Goal: Task Accomplishment & Management: Manage account settings

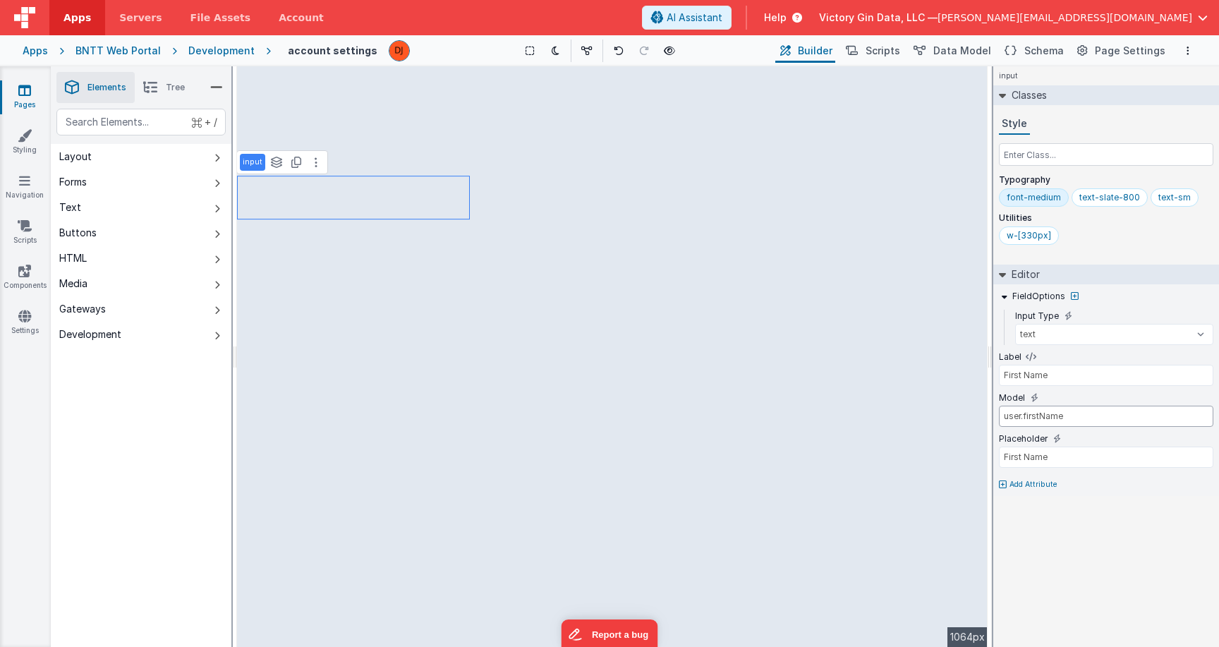
drag, startPoint x: 1027, startPoint y: 419, endPoint x: 1219, endPoint y: 486, distance: 203.3
click at [1214, 427] on input "user.firstName" at bounding box center [1106, 416] width 214 height 21
type input "user.lastName"
type input "Last Name"
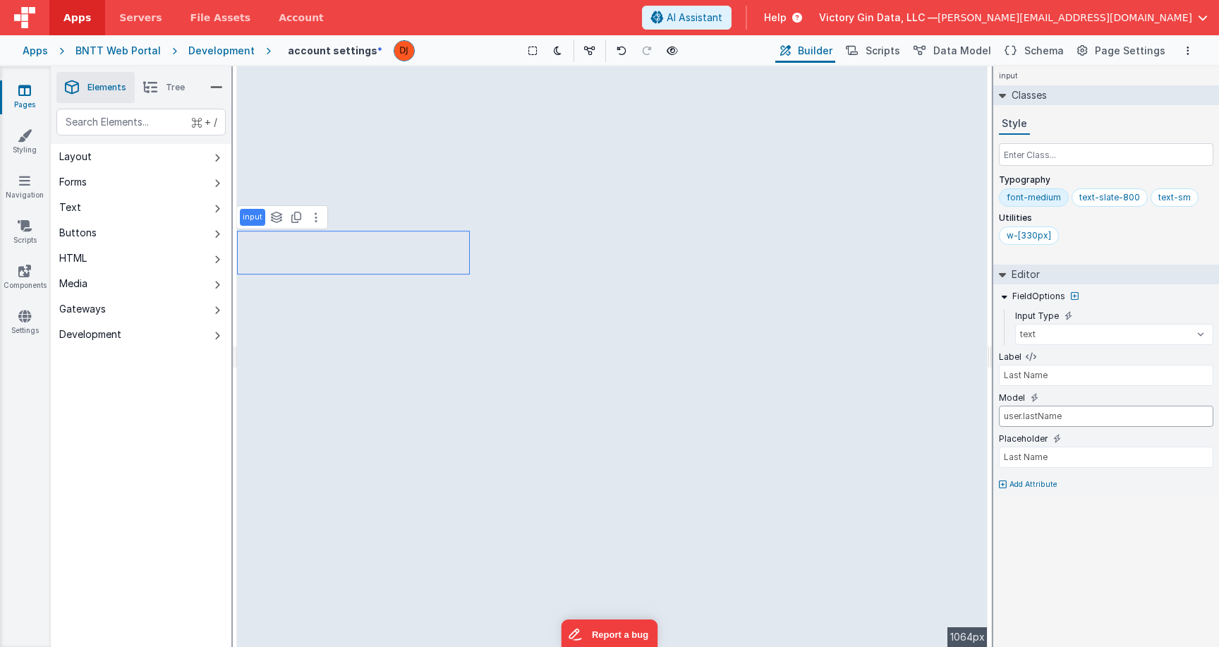
drag, startPoint x: 1024, startPoint y: 418, endPoint x: 1209, endPoint y: 418, distance: 184.9
click at [1132, 418] on input "user.lastName" at bounding box center [1106, 416] width 214 height 21
type input "user.nameLast"
type input "div"
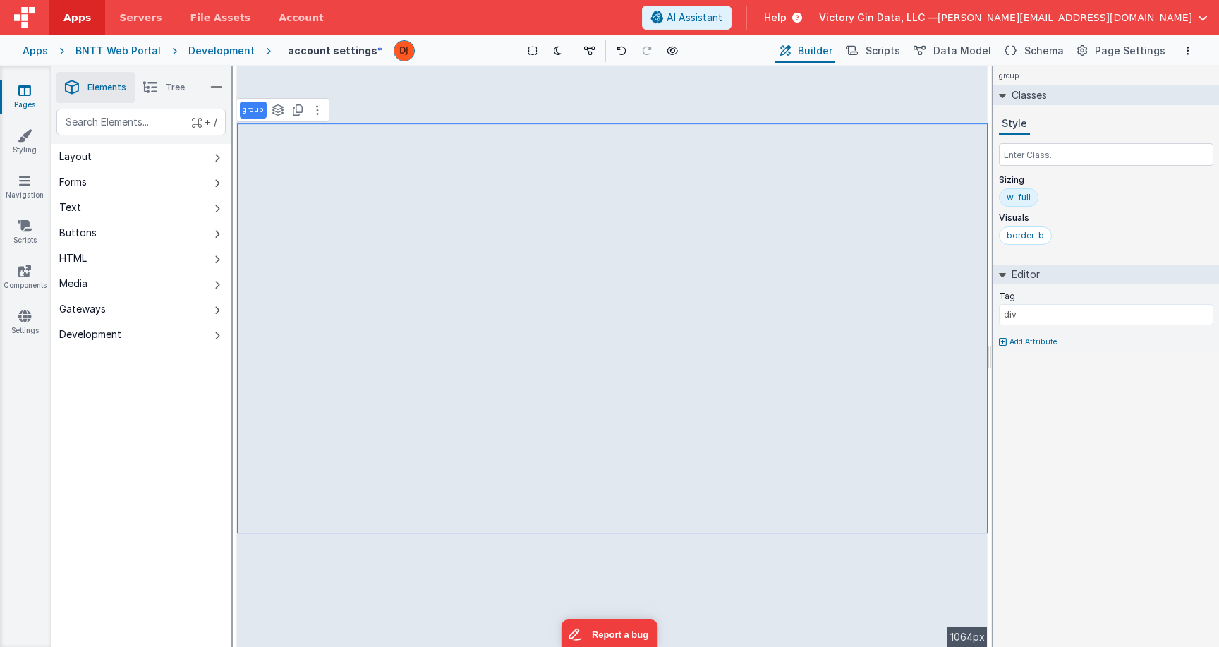
select select "saveAccount"
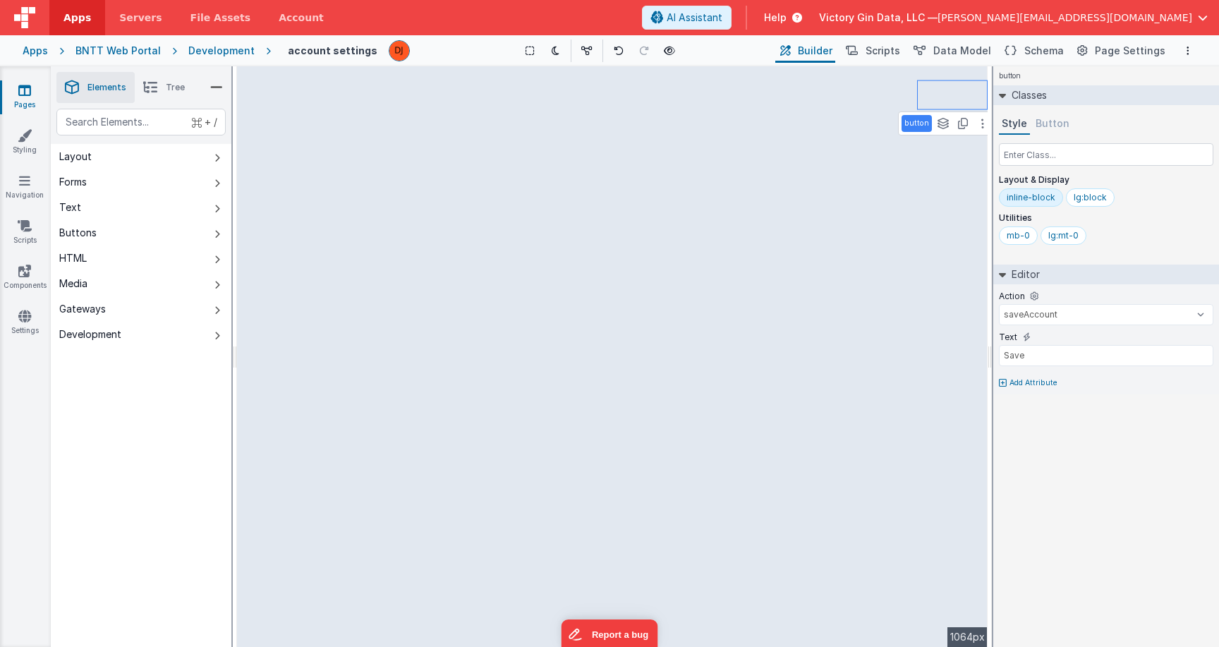
type input "user.nameLast"
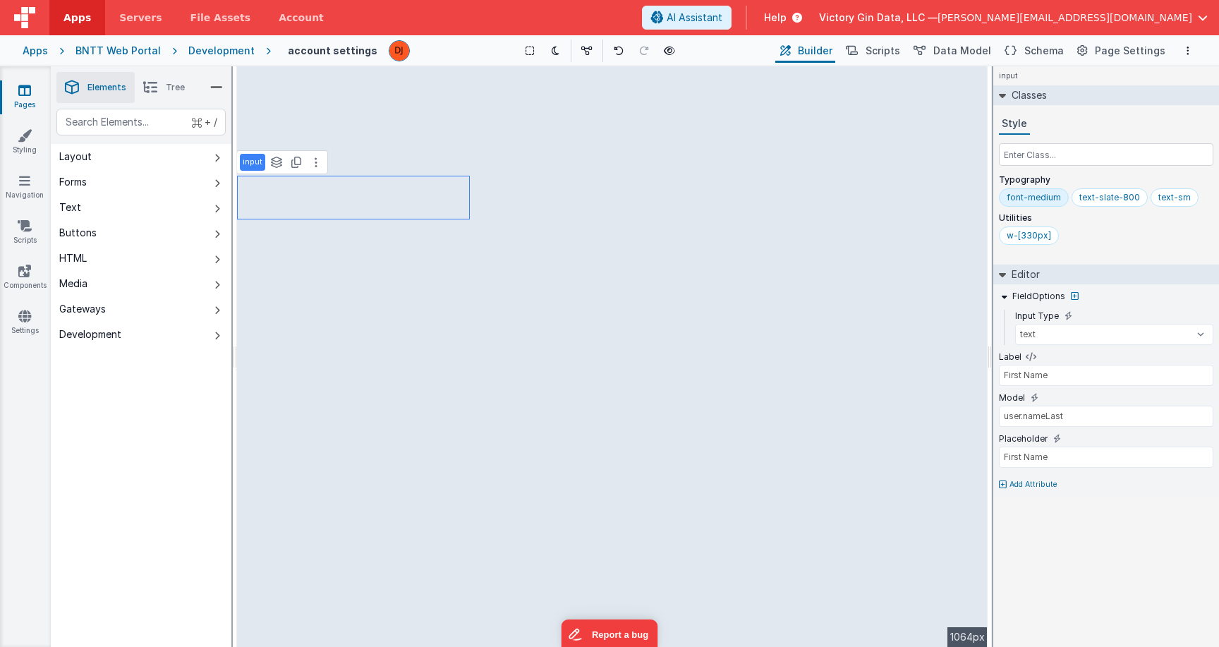
type input "Last Name"
type input "First Name"
type input "Last Name"
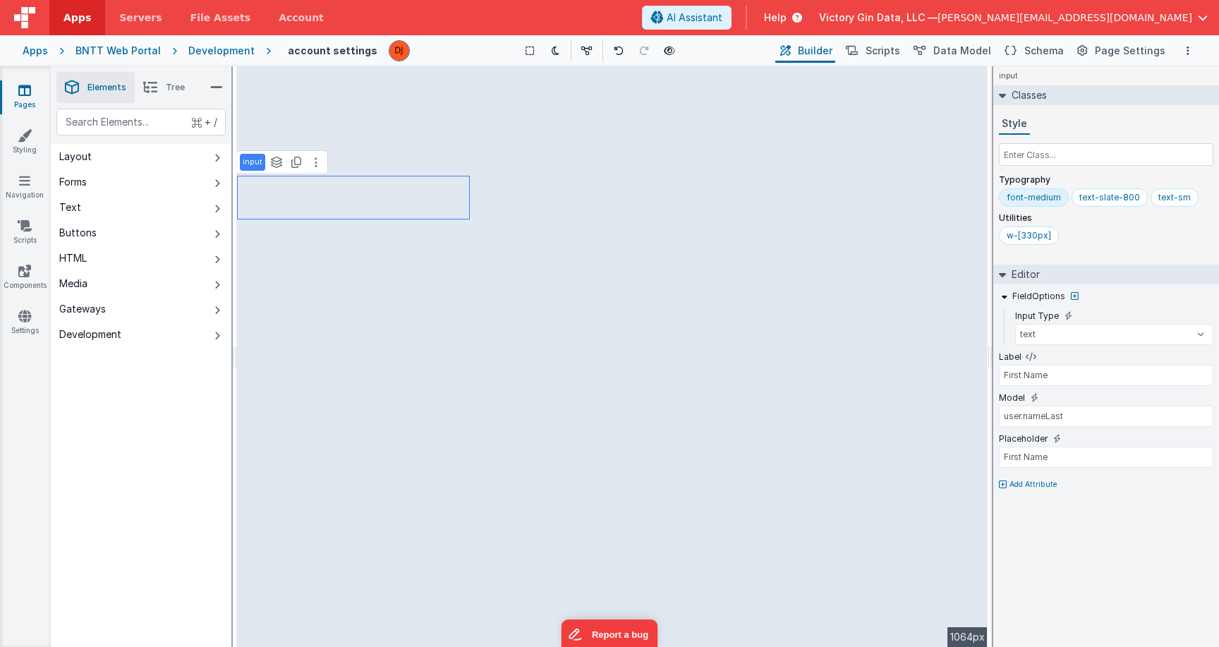
type input "Last Name"
type input "First Name"
click at [1052, 419] on input "user.nameLast" at bounding box center [1106, 416] width 214 height 21
drag, startPoint x: 1082, startPoint y: 417, endPoint x: 1137, endPoint y: 417, distance: 55.7
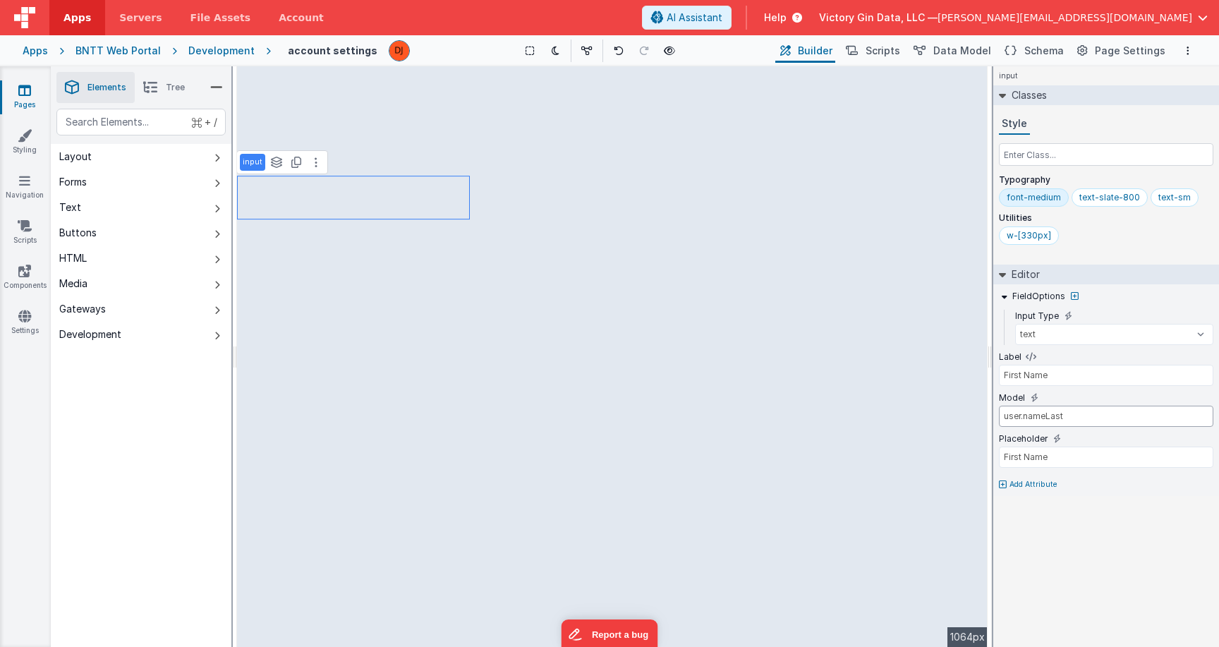
click at [1137, 417] on input "user.nameLast" at bounding box center [1106, 416] width 214 height 21
type input "user.nameFirst"
type input "div"
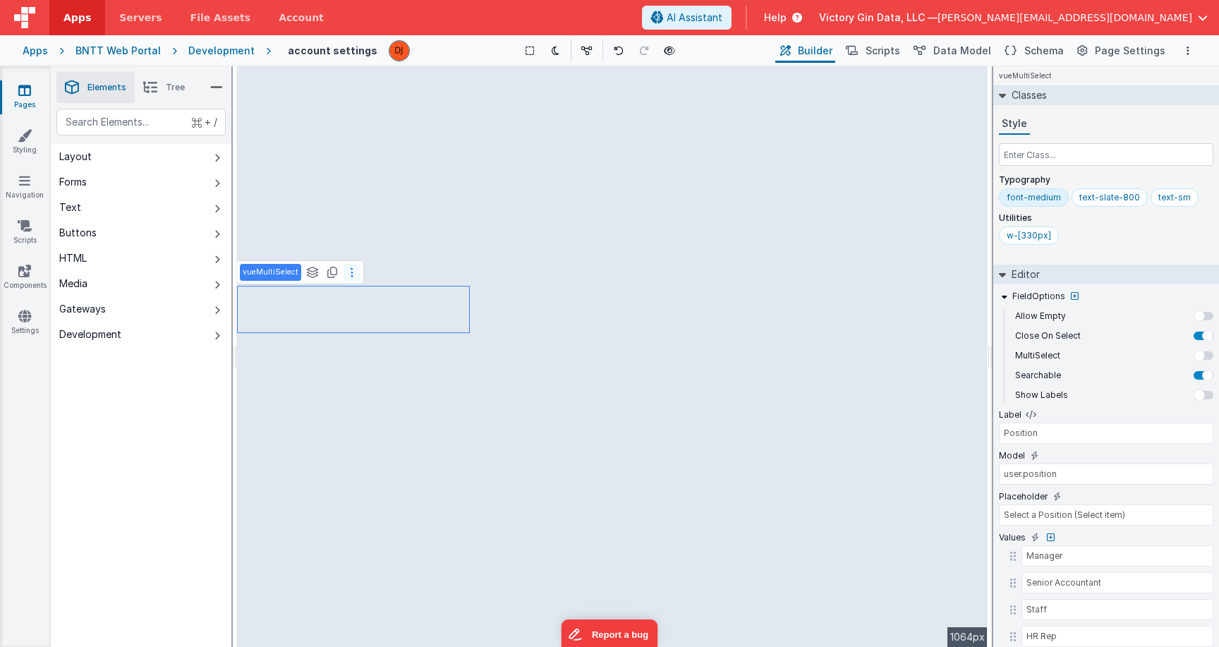
click at [351, 272] on icon at bounding box center [352, 272] width 3 height 11
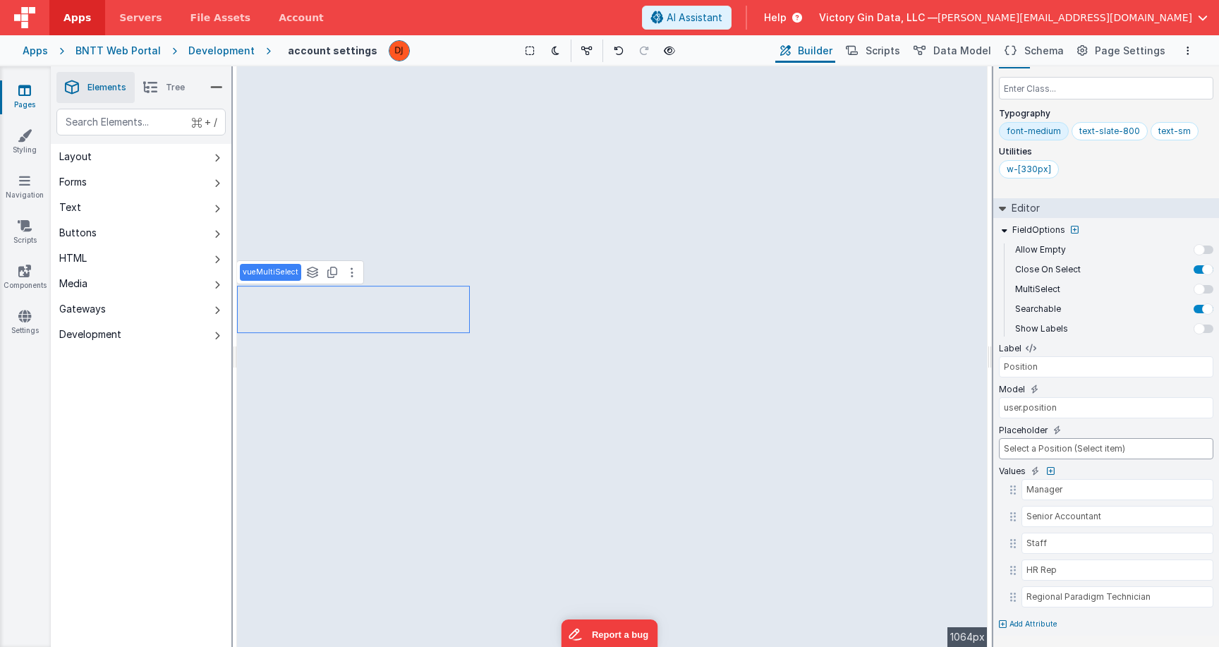
click at [1034, 452] on input "Select a Position (Select item)" at bounding box center [1106, 448] width 214 height 21
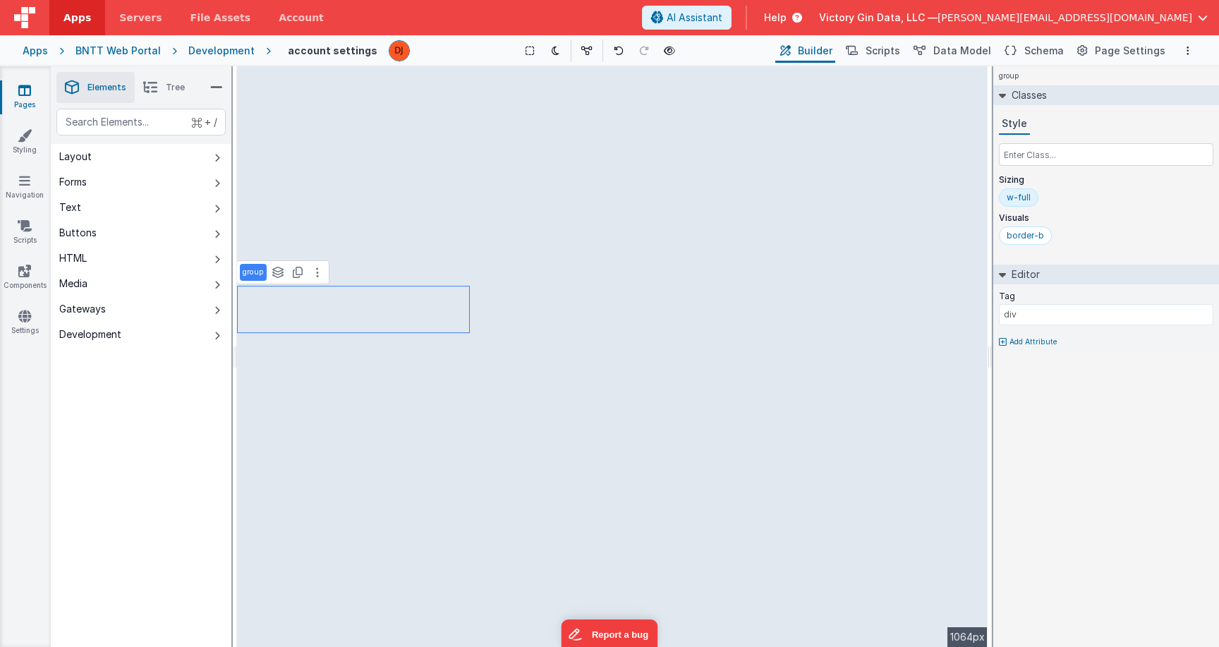
scroll to position [0, 0]
click at [886, 59] on button "Scripts" at bounding box center [872, 51] width 62 height 24
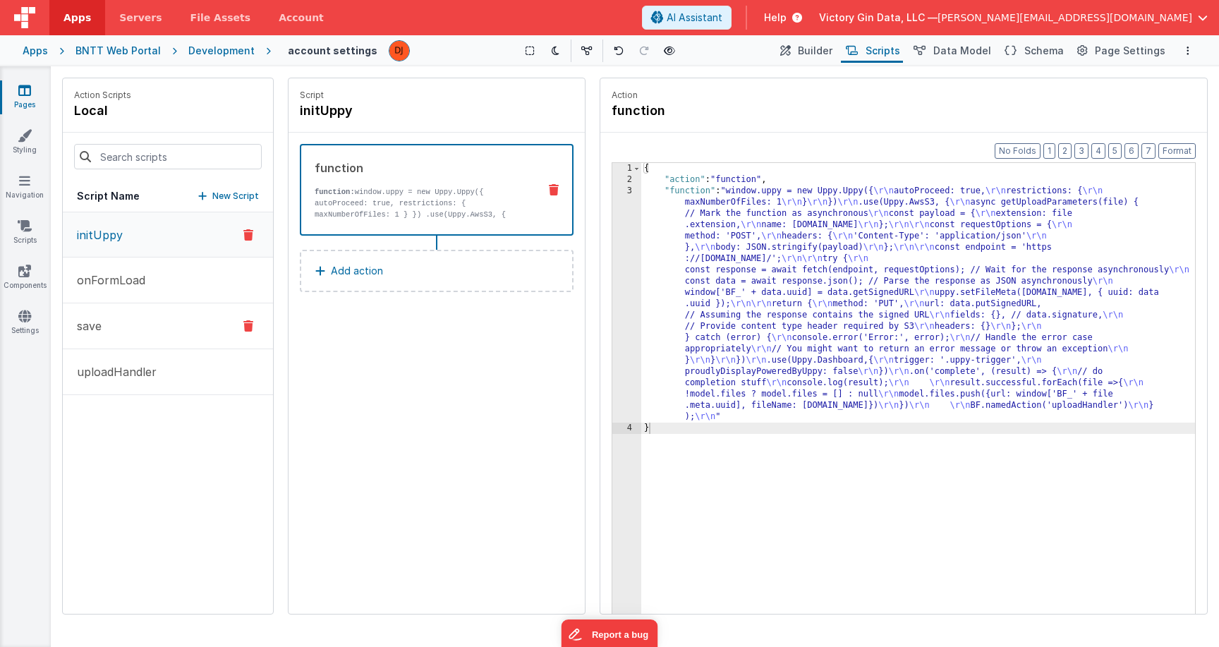
click at [106, 314] on button "save" at bounding box center [168, 326] width 210 height 46
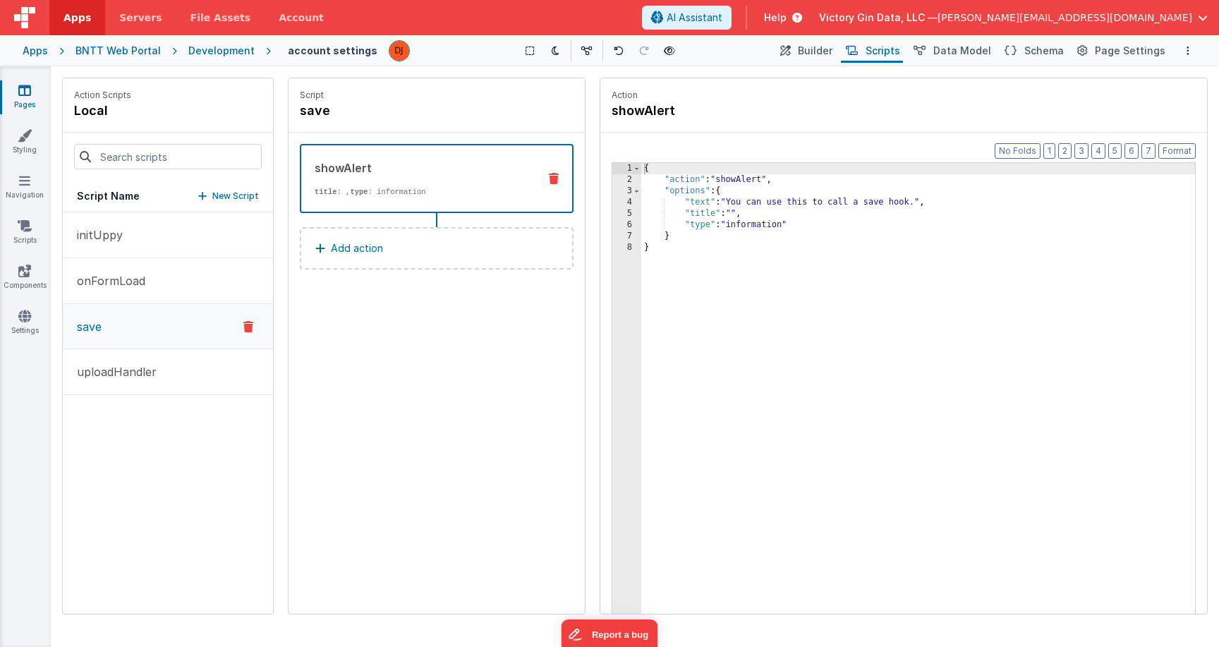
click at [253, 335] on button "save" at bounding box center [168, 326] width 210 height 45
click at [155, 267] on button "onFormLoad" at bounding box center [168, 281] width 210 height 46
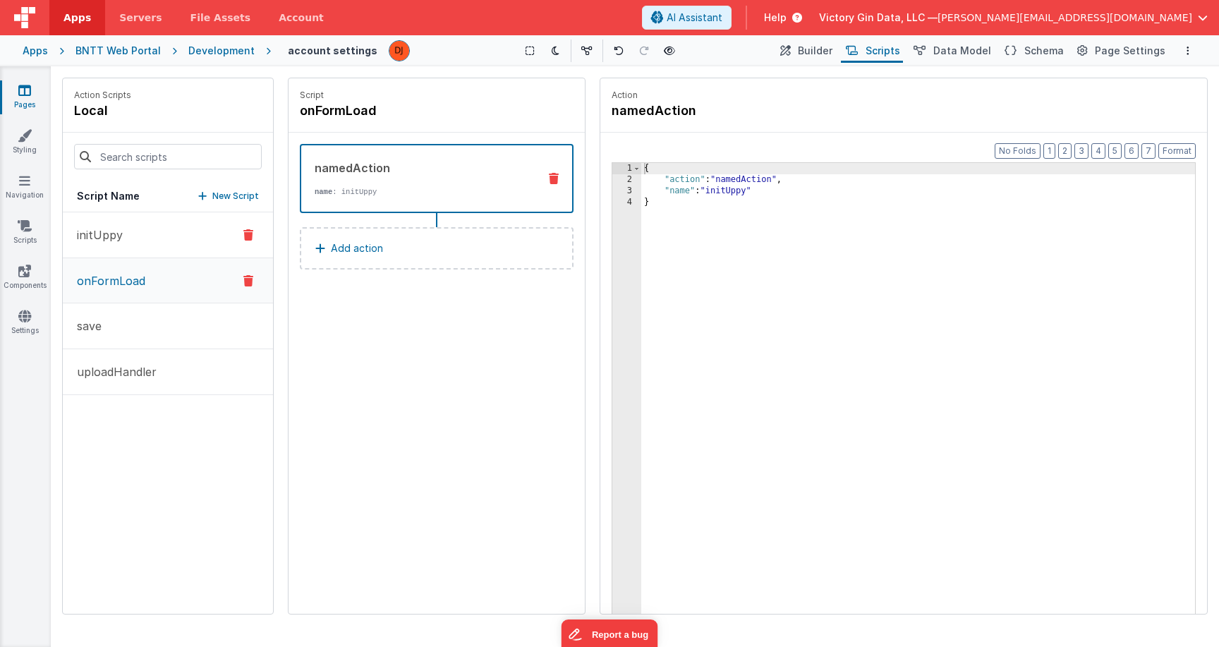
click at [160, 246] on button "initUppy" at bounding box center [168, 235] width 210 height 46
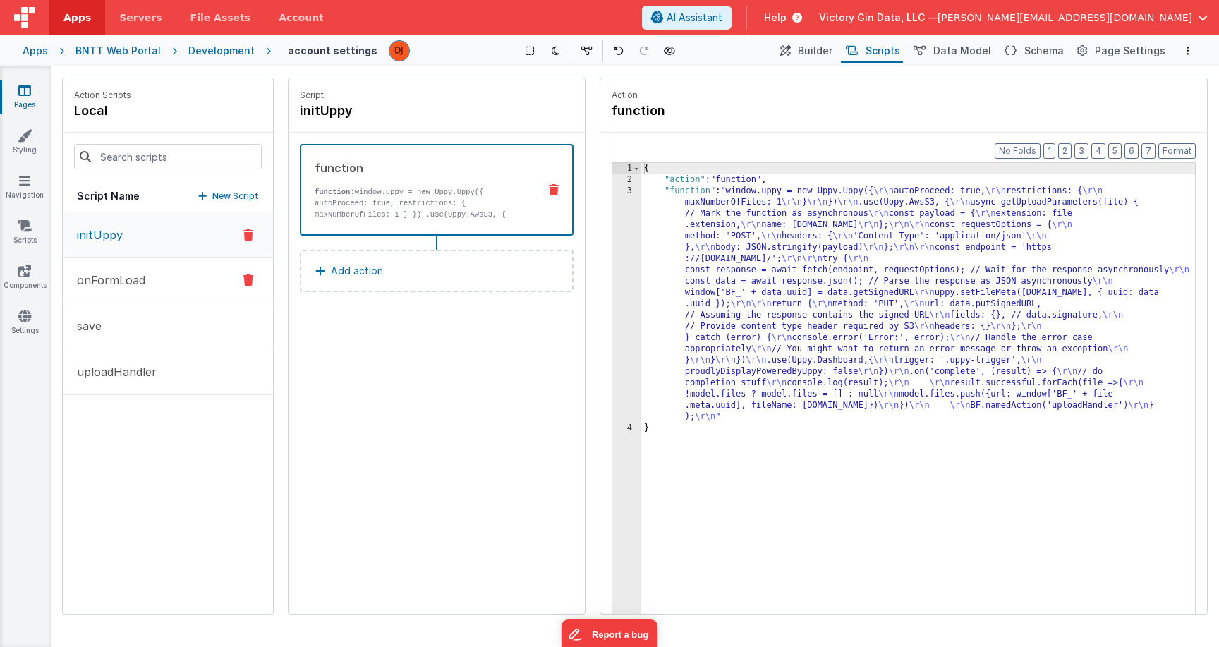
click at [167, 262] on button "onFormLoad" at bounding box center [168, 281] width 210 height 46
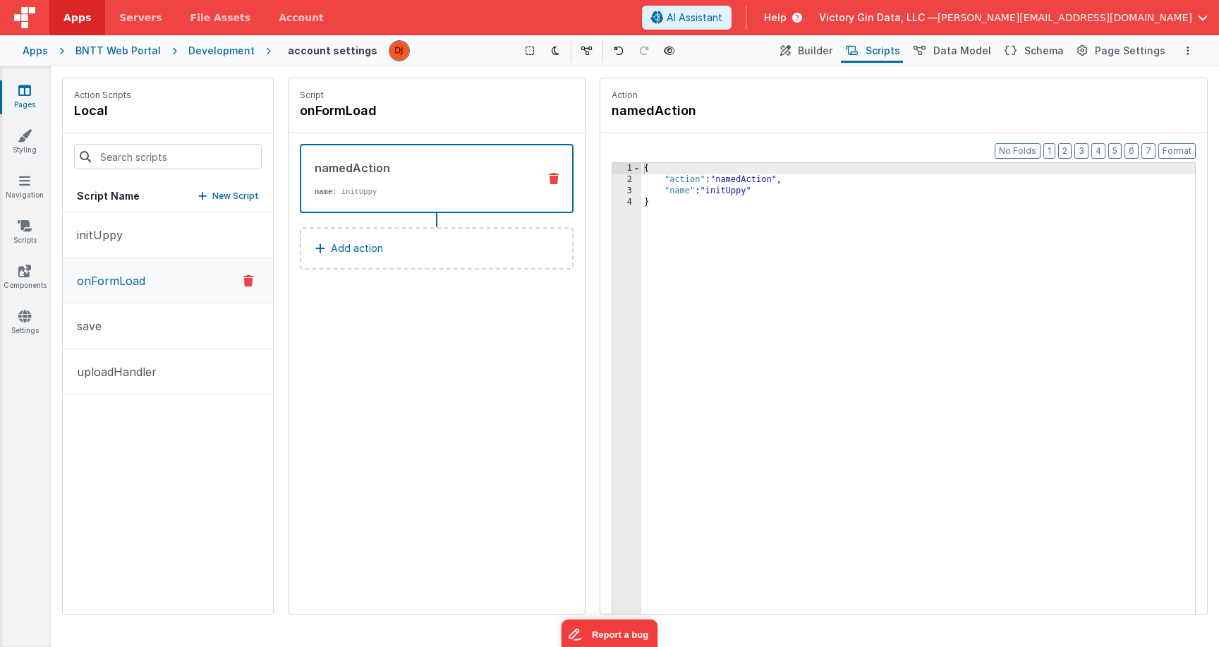
click at [167, 406] on div "initUppy onFormLoad save uploadHandler" at bounding box center [168, 412] width 210 height 401
click at [167, 372] on button "uploadHandler" at bounding box center [168, 372] width 210 height 46
